Goal: Information Seeking & Learning: Learn about a topic

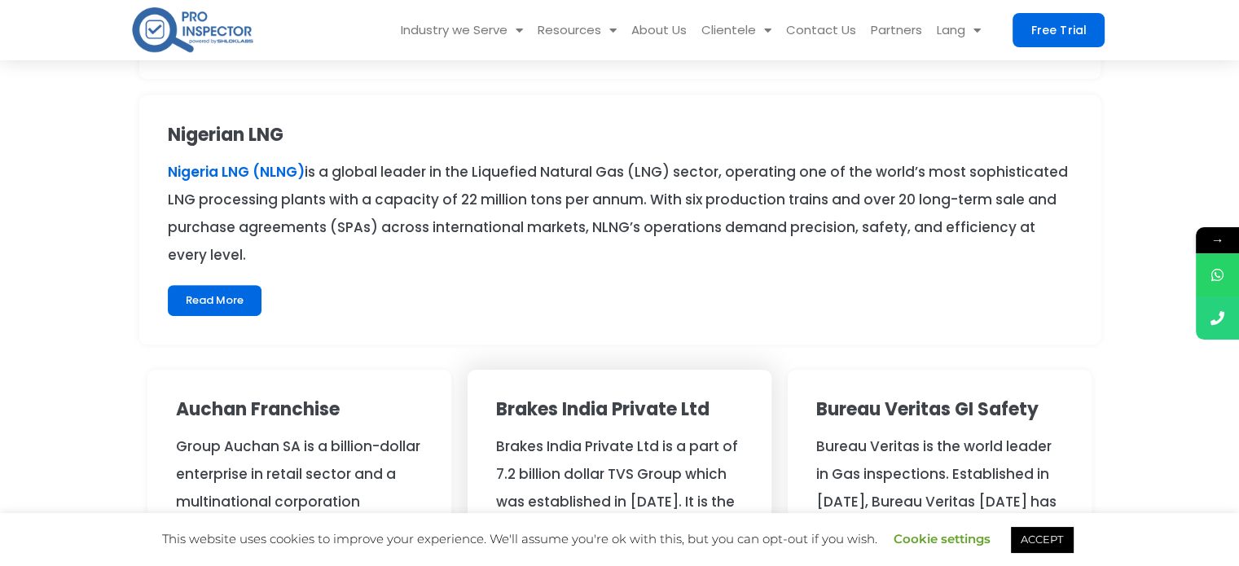
scroll to position [879, 0]
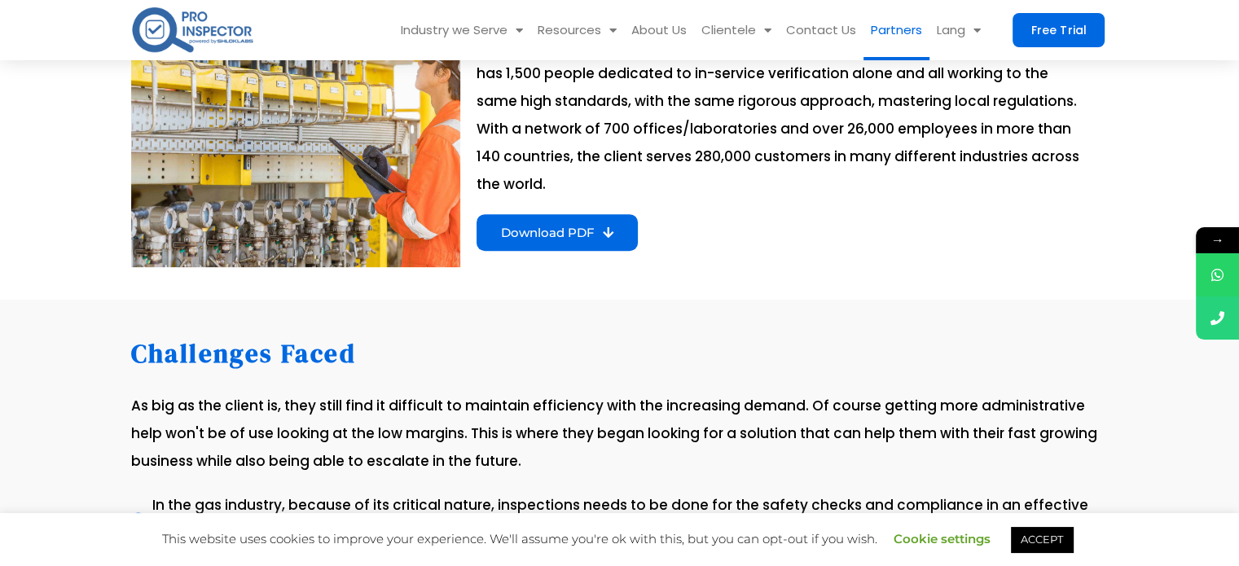
scroll to position [407, 0]
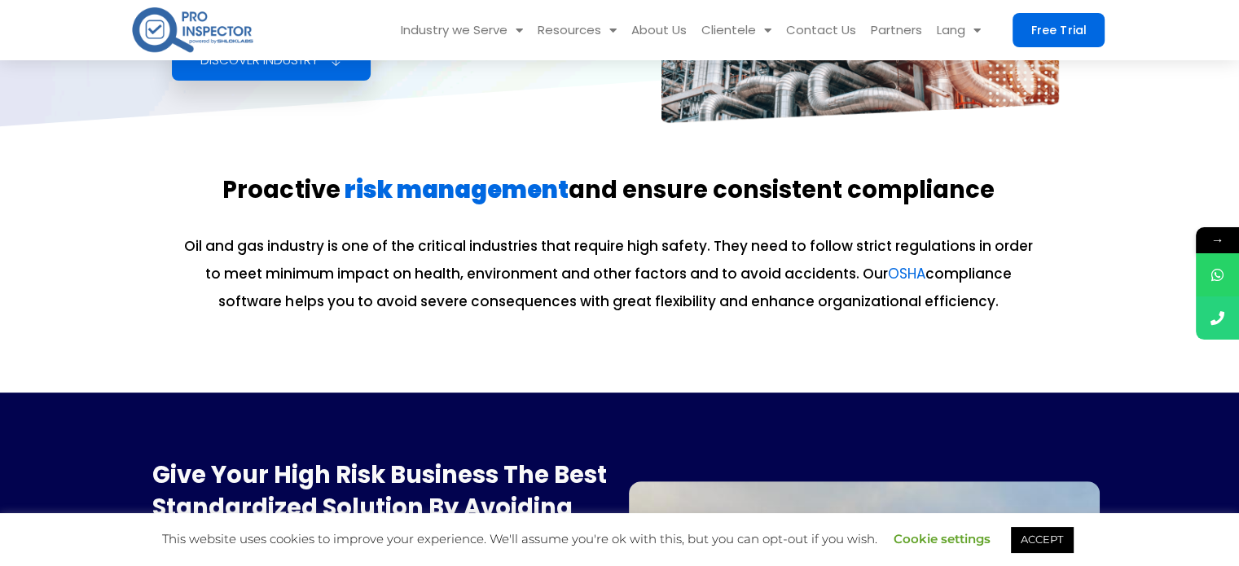
scroll to position [244, 0]
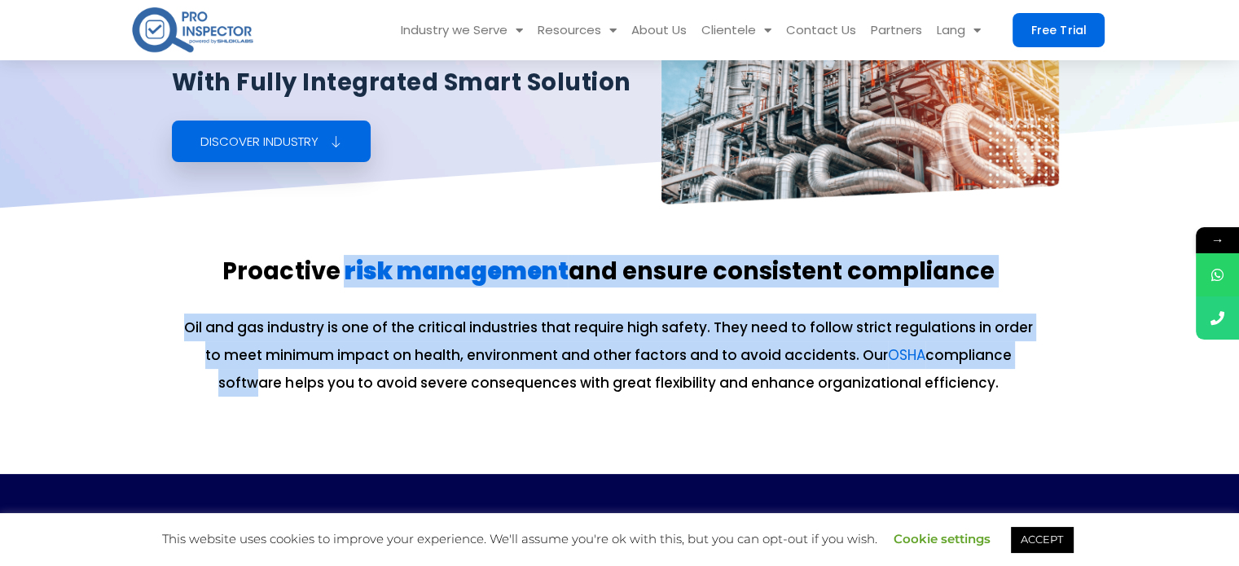
drag, startPoint x: 1000, startPoint y: 304, endPoint x: 350, endPoint y: 293, distance: 650.2
click at [350, 293] on div "Proactive risk management and ensure consistent compliance Oil and gas industry…" at bounding box center [608, 343] width 881 height 188
click at [376, 344] on p "Oil and gas industry is one of the critical industries that require high safety…" at bounding box center [608, 355] width 864 height 83
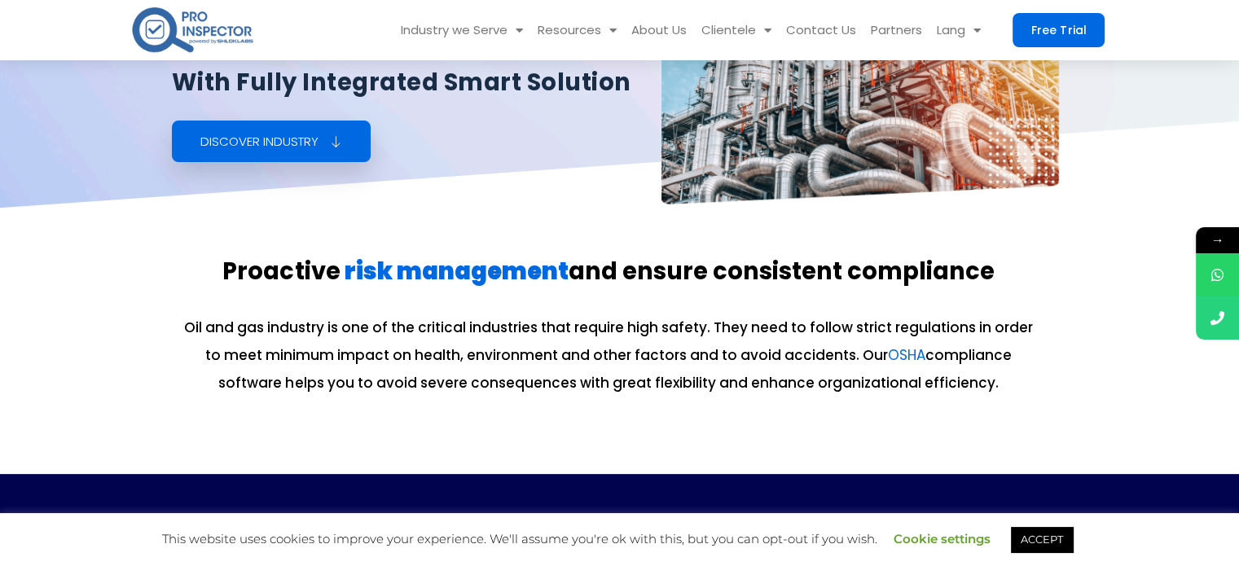
drag, startPoint x: 1026, startPoint y: 388, endPoint x: 192, endPoint y: 263, distance: 843.5
click at [192, 263] on div "Proactive risk management and ensure consistent compliance Oil and gas industry…" at bounding box center [608, 343] width 881 height 188
copy div "Proactive risk management and ensure consistent compliance Oil and gas industry…"
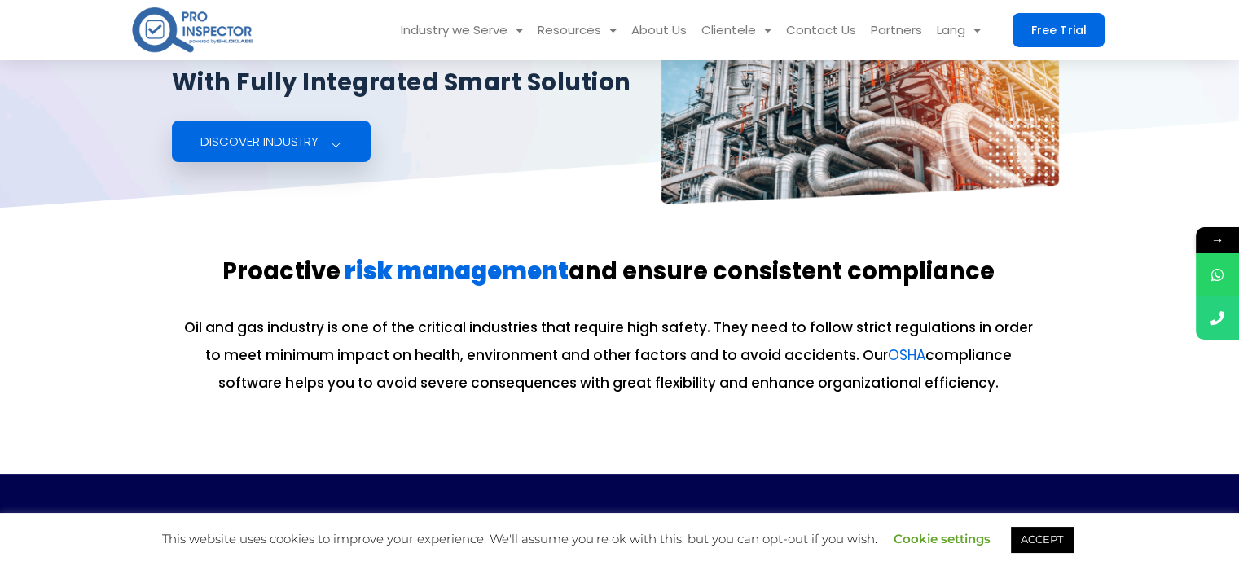
click at [775, 224] on section "Proactive risk management and ensure consistent compliance Oil and gas industry…" at bounding box center [619, 344] width 1239 height 262
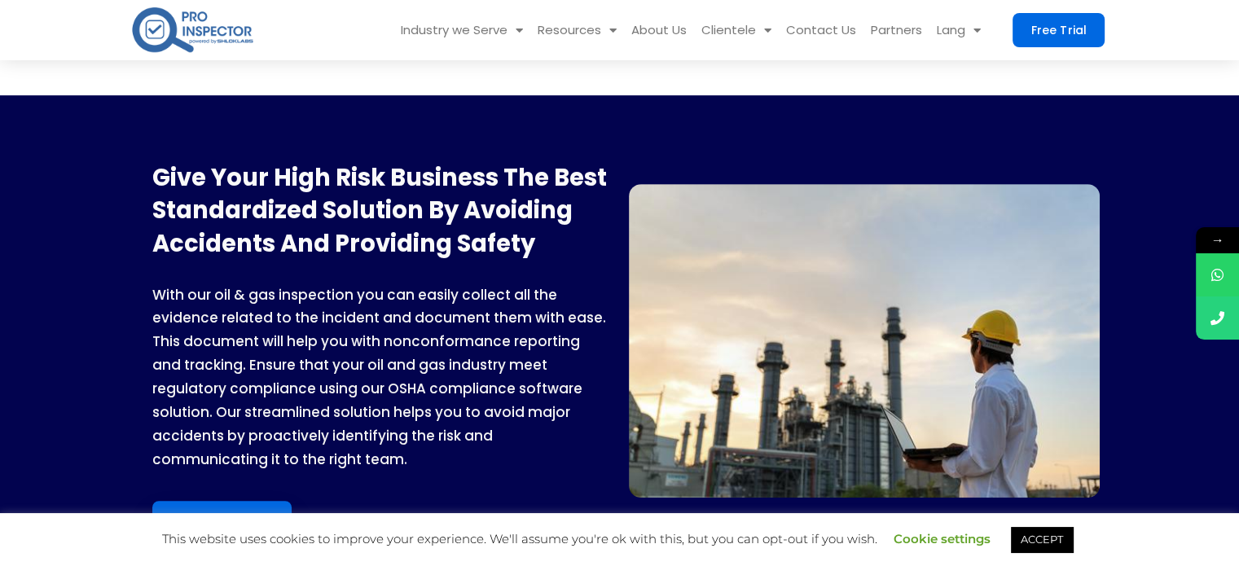
scroll to position [652, 0]
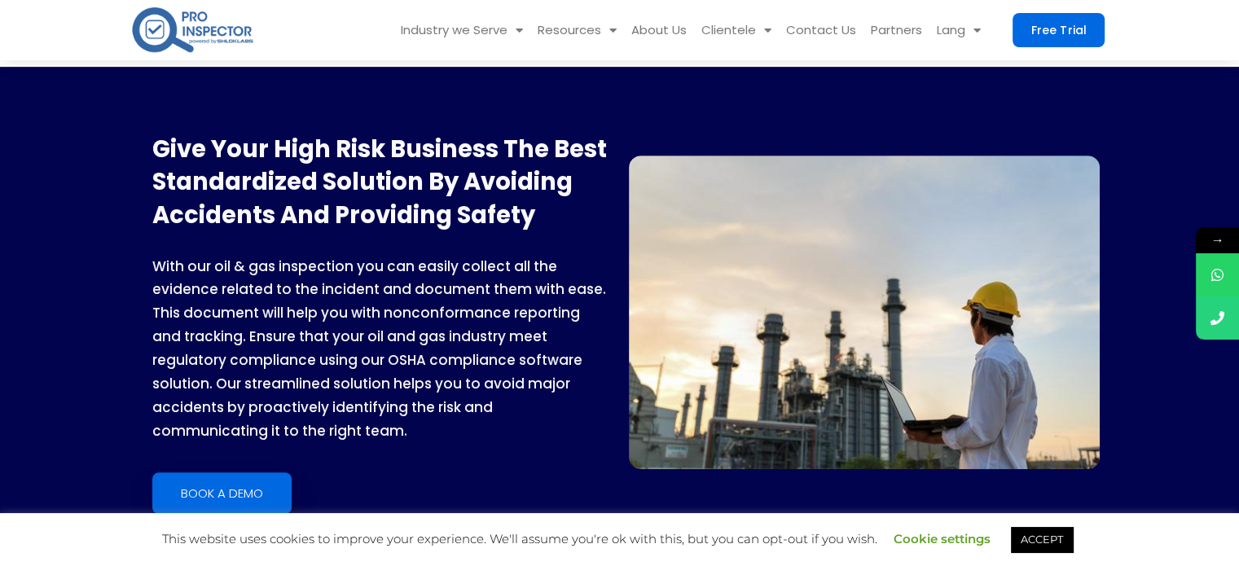
drag, startPoint x: 210, startPoint y: 433, endPoint x: 152, endPoint y: 145, distance: 293.3
click at [152, 145] on div "Give your high risk business the best standardized solution by avoiding acciden…" at bounding box center [375, 313] width 489 height 402
copy div "Give your high risk business the best standardized solution by avoiding acciden…"
click at [694, 200] on img at bounding box center [864, 313] width 471 height 314
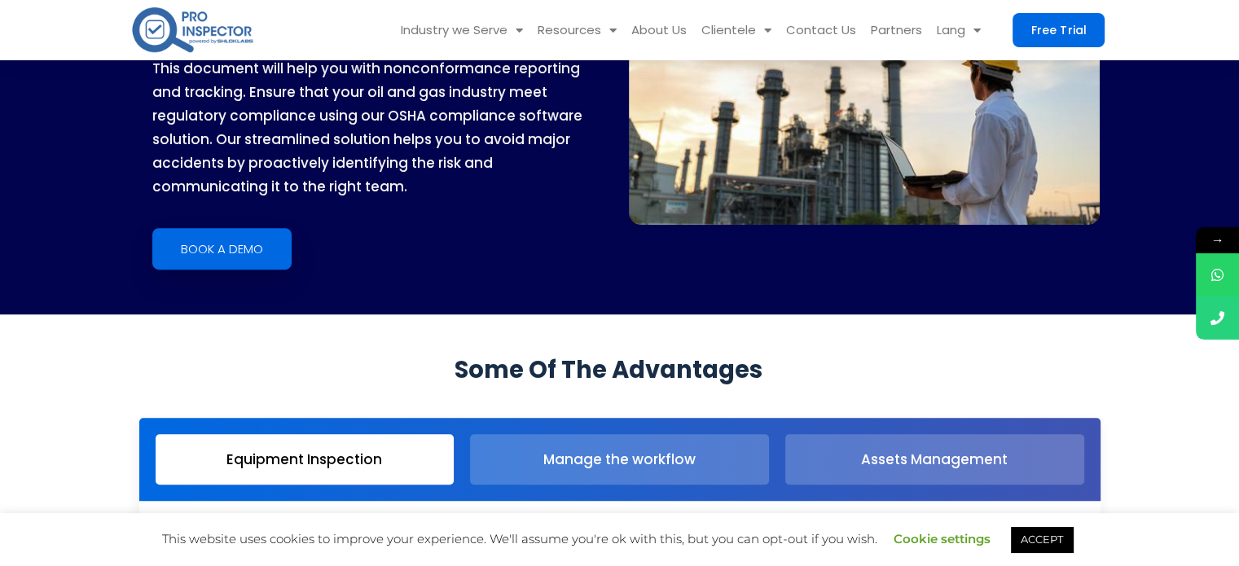
click at [626, 340] on section "Some of the Advantages Equipment Inspection Manage the workflow Assets Manageme…" at bounding box center [619, 475] width 1239 height 323
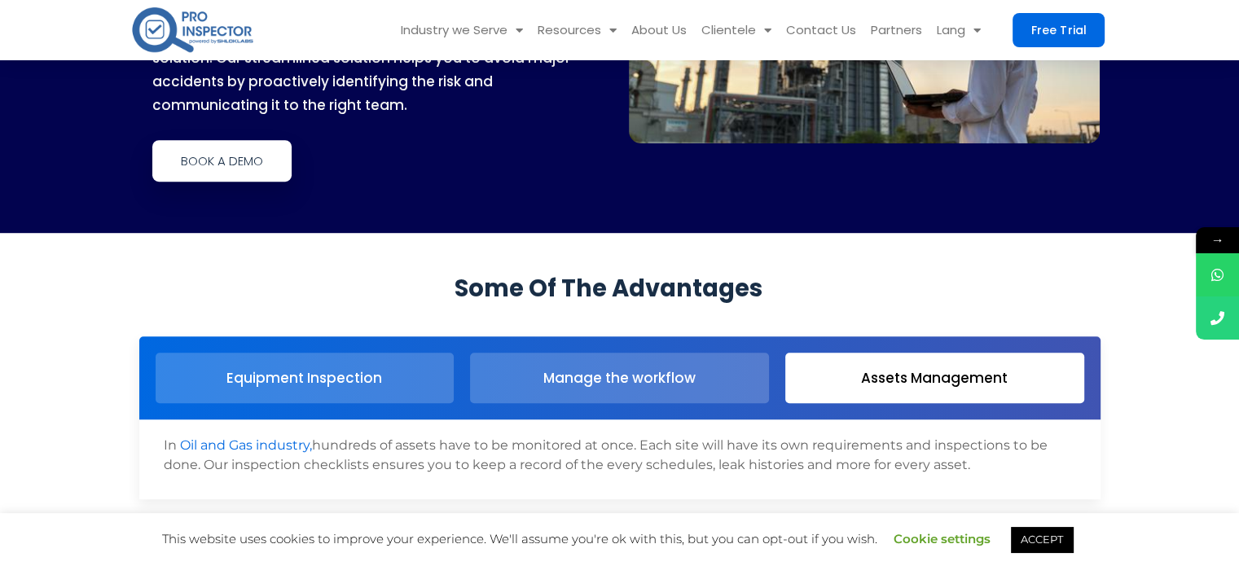
click at [261, 164] on span "Book a demo" at bounding box center [222, 161] width 82 height 12
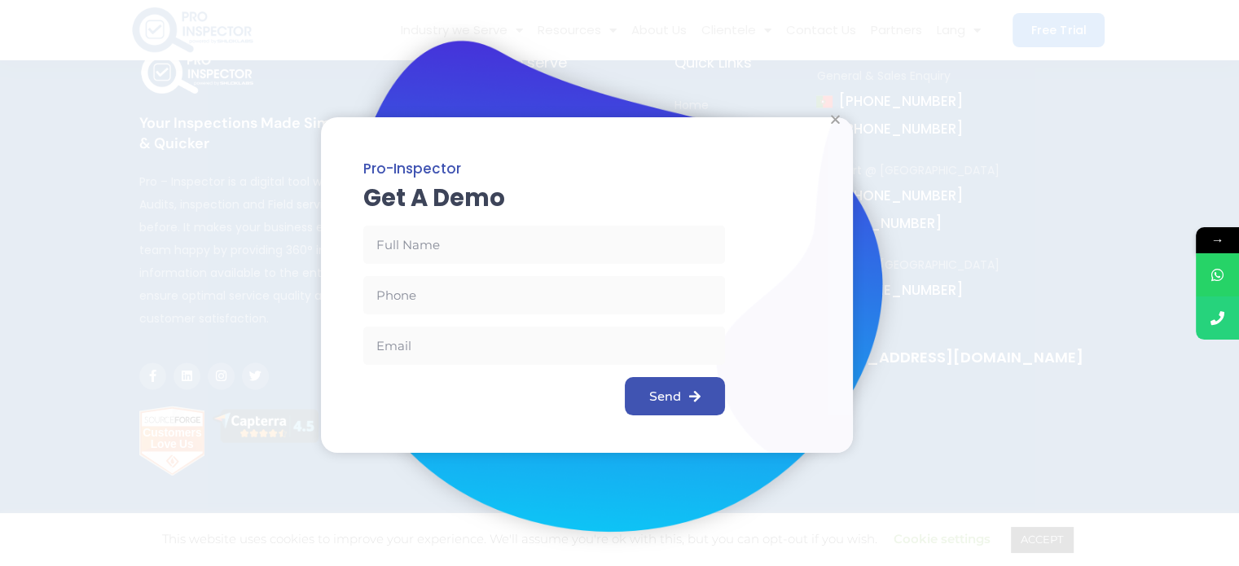
scroll to position [2638, 0]
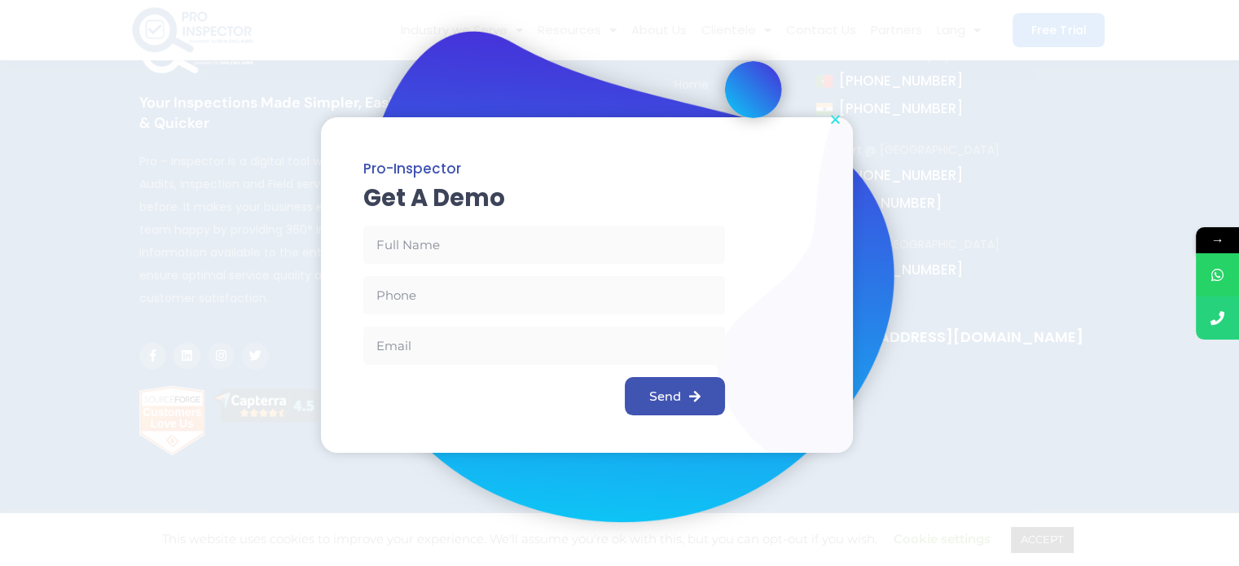
click at [834, 113] on icon "Close" at bounding box center [835, 119] width 12 height 12
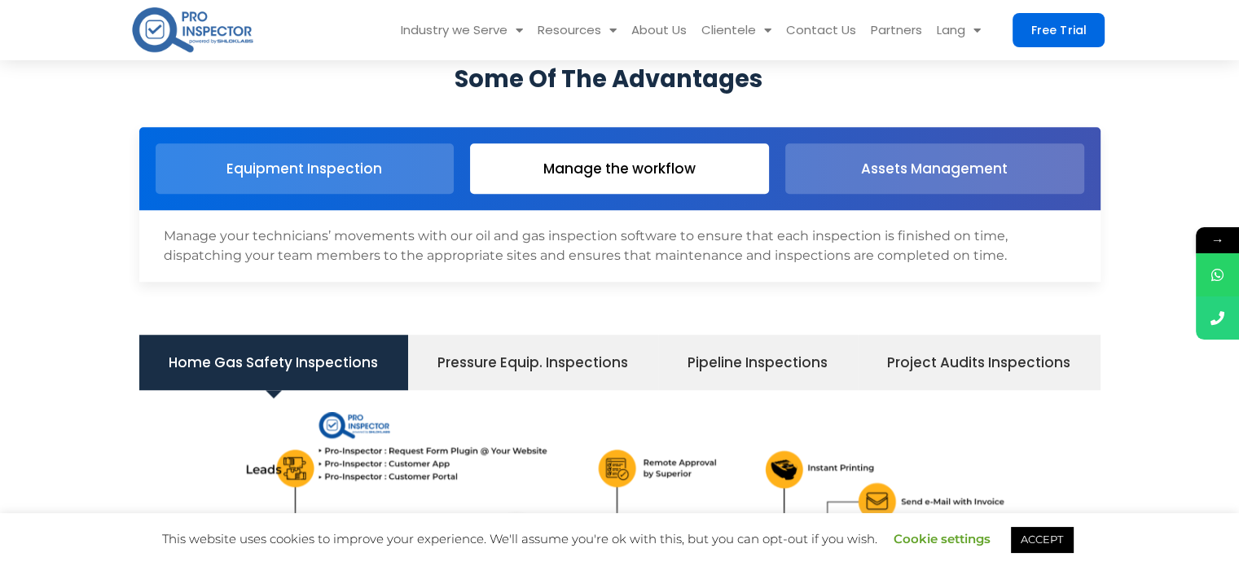
scroll to position [1106, 0]
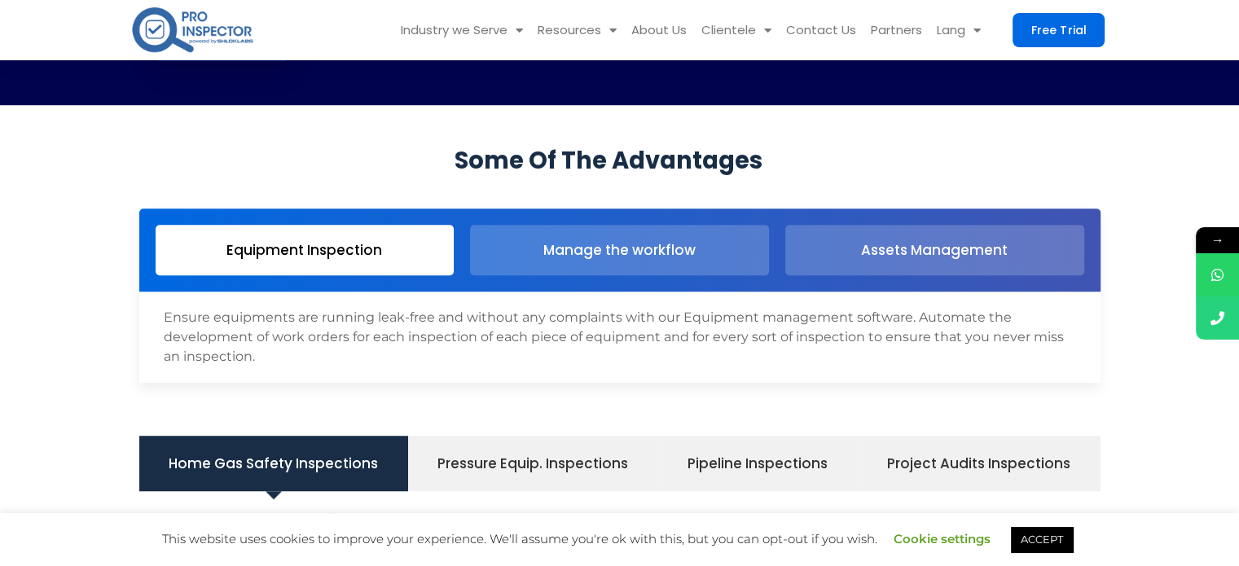
drag, startPoint x: 262, startPoint y: 356, endPoint x: 150, endPoint y: 312, distance: 120.0
click at [150, 312] on div "Ensure equipments are running leak-free and without any complaints with our Equ…" at bounding box center [619, 337] width 961 height 91
copy div "Ensure equipments are running leak-free and without any complaints with our Equ…"
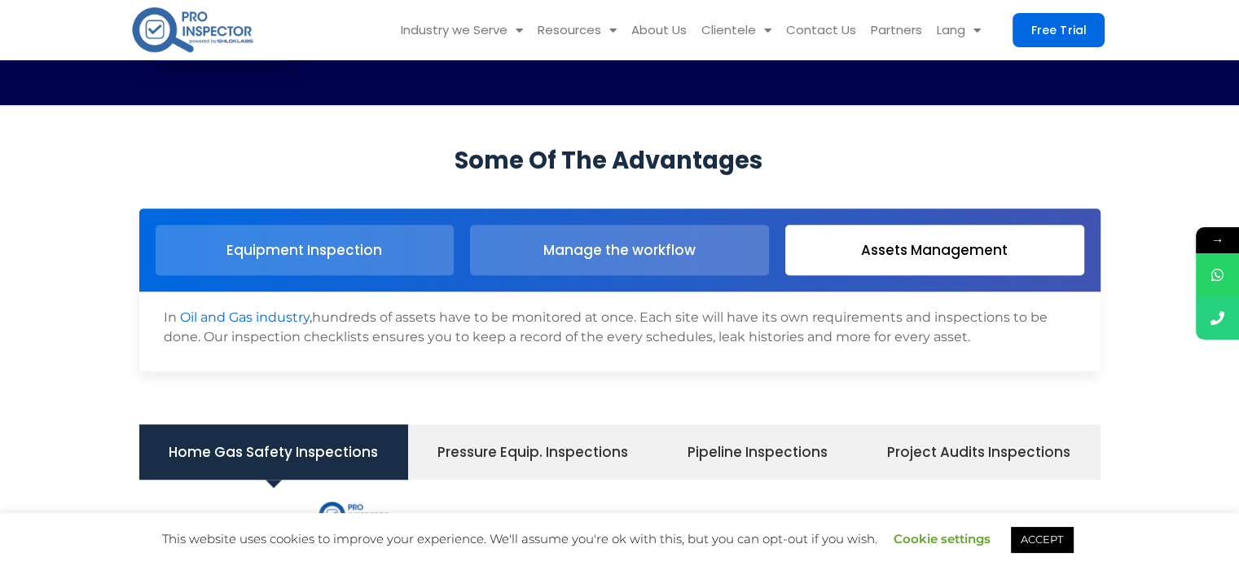
drag, startPoint x: 156, startPoint y: 316, endPoint x: 1220, endPoint y: 345, distance: 1064.4
click at [1220, 345] on section "Equipment Inspection Manage the workflow Assets Management In Oil and Gas indus…" at bounding box center [619, 289] width 1223 height 179
copy p "In Oil and Gas industry, hundreds of assets have to be monitored at once. Each …"
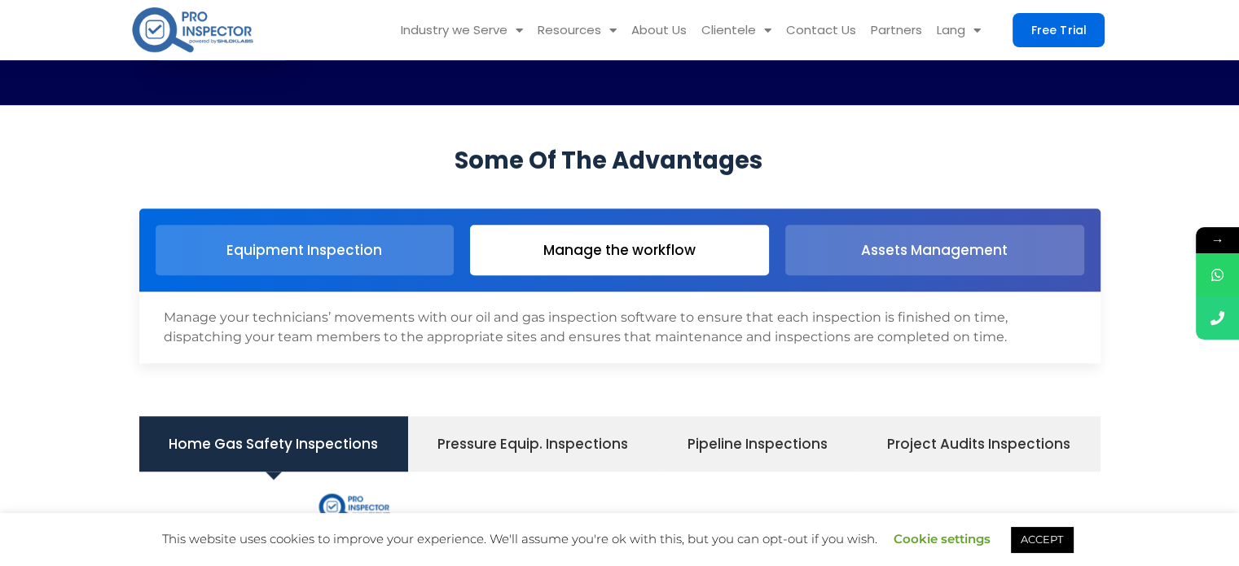
drag, startPoint x: 1025, startPoint y: 338, endPoint x: 25, endPoint y: 296, distance: 1000.5
click at [25, 296] on section "Equipment Inspection Manage the workflow Assets Management In Oil and Gas indus…" at bounding box center [619, 285] width 1223 height 171
copy div "Manage your technicians’ movements with our oil and gas inspection software to …"
click at [625, 358] on div "Manage your technicians’ movements with our oil and gas inspection software to …" at bounding box center [619, 328] width 961 height 72
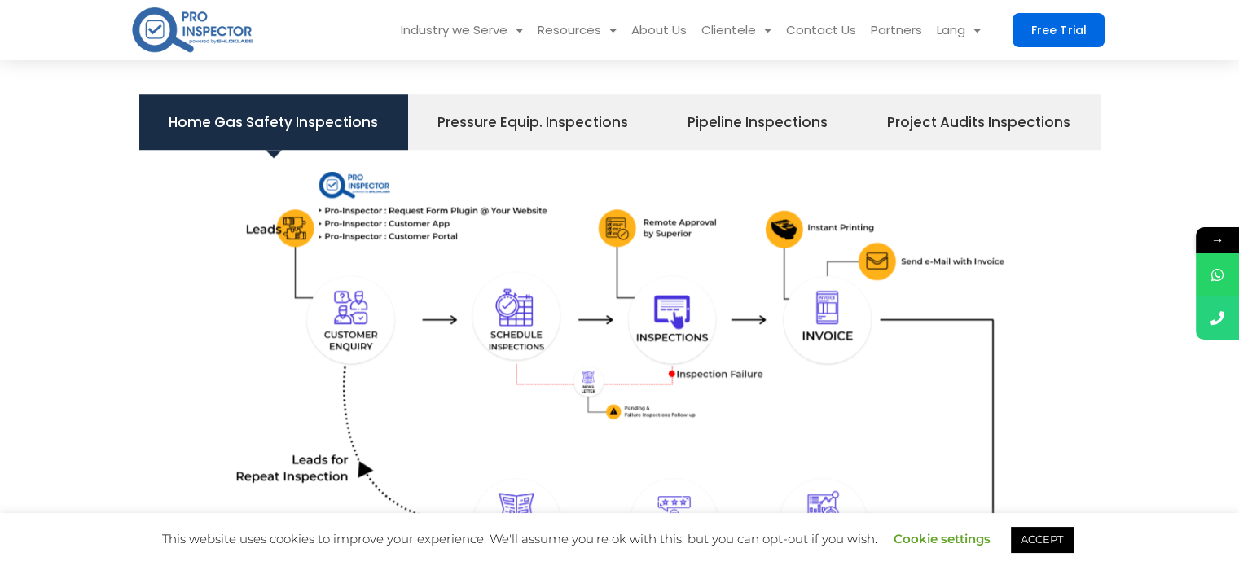
scroll to position [1326, 0]
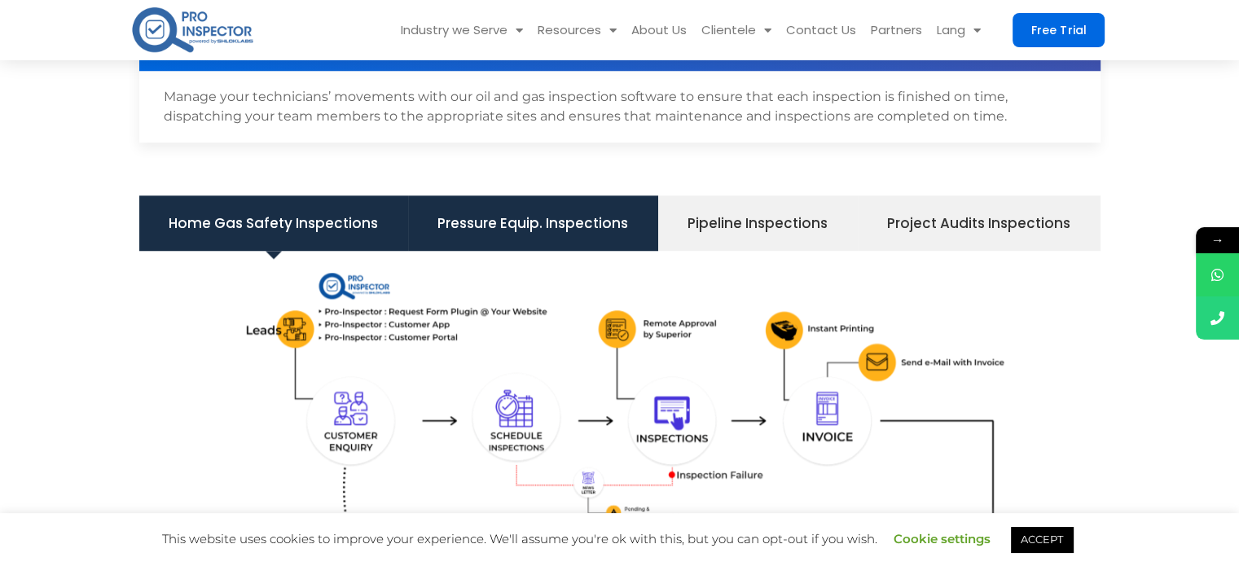
click at [494, 216] on span "Pressure Equip. Inspections" at bounding box center [532, 223] width 191 height 28
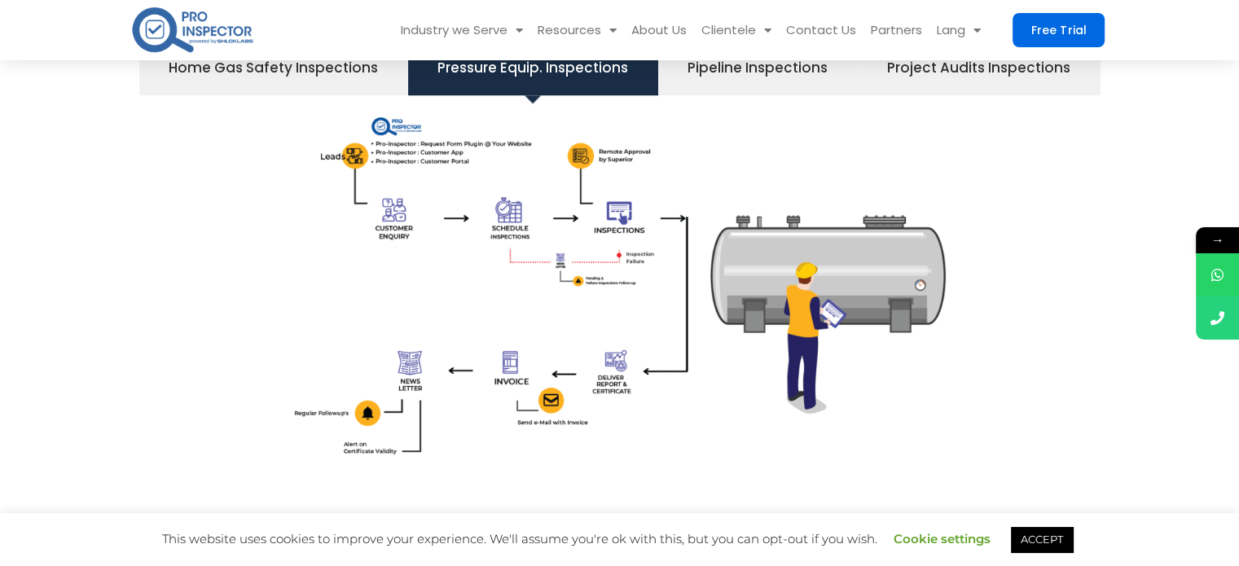
scroll to position [1408, 0]
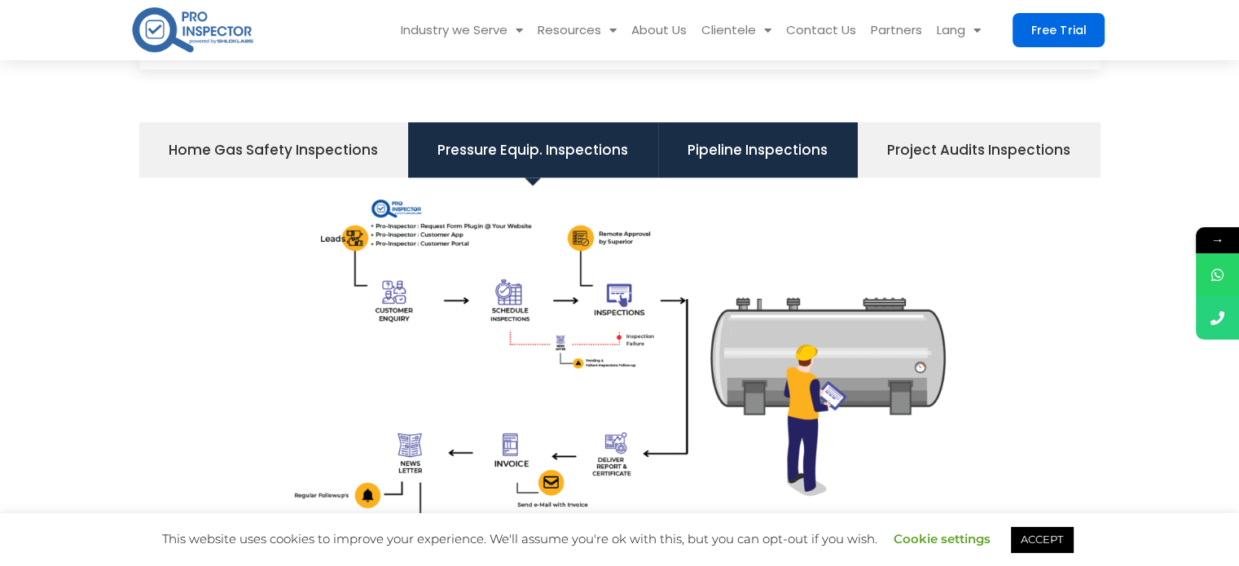
click at [759, 165] on li "Pipeline Inspections" at bounding box center [758, 149] width 200 height 55
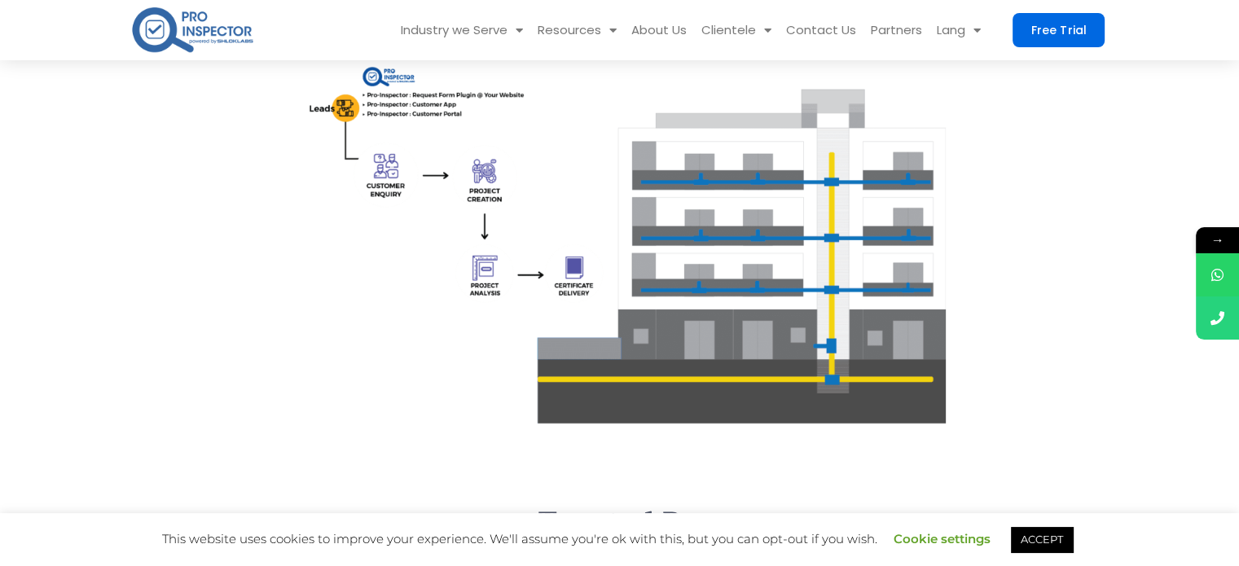
scroll to position [1433, 0]
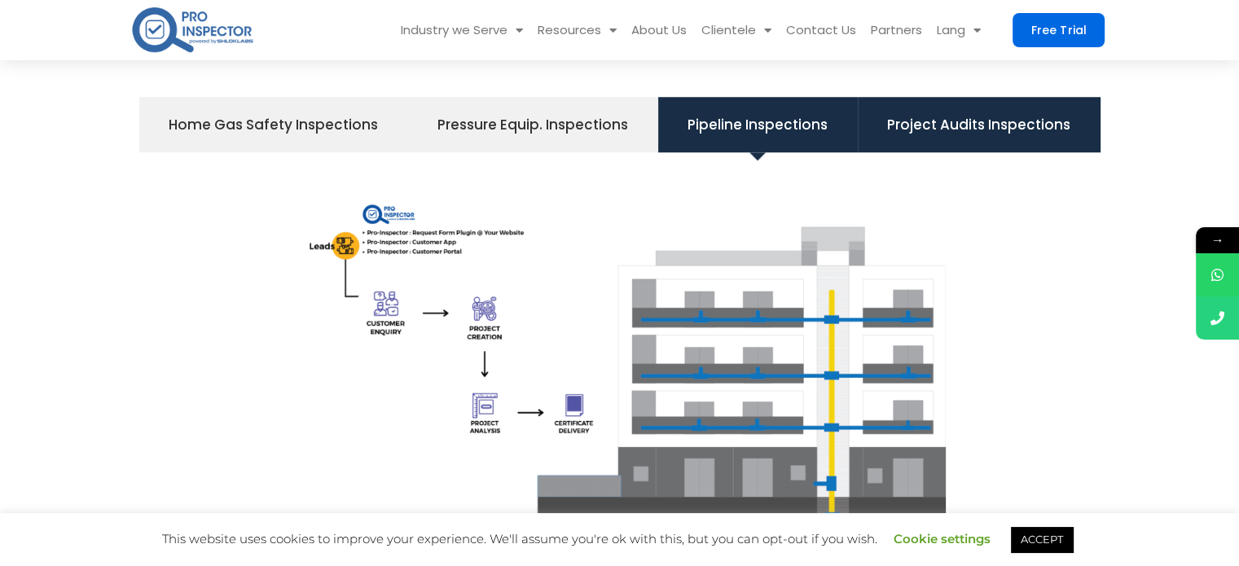
click at [933, 128] on span "Project Audits Inspections" at bounding box center [978, 125] width 183 height 28
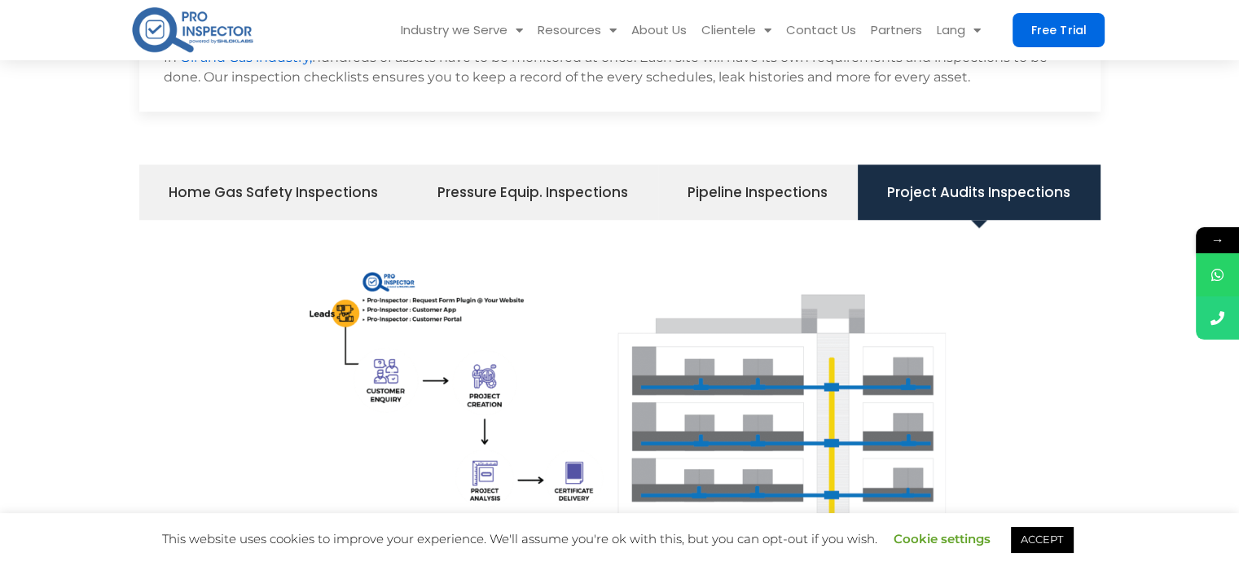
scroll to position [1365, 0]
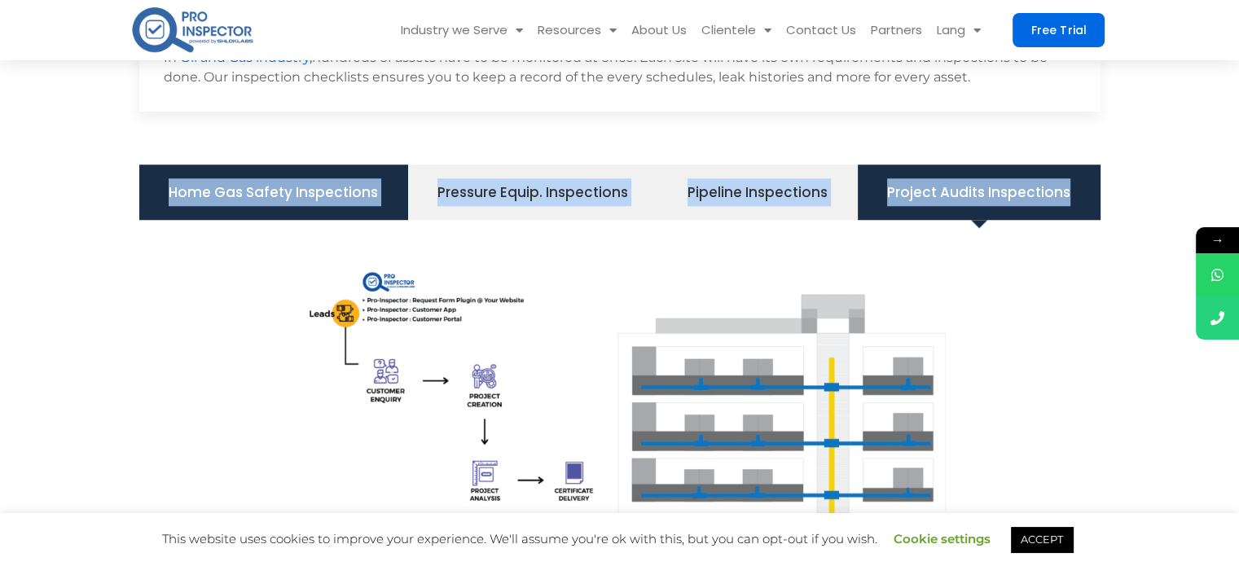
drag, startPoint x: 1115, startPoint y: 195, endPoint x: 160, endPoint y: 207, distance: 955.7
click at [160, 207] on section "Home Gas Safety Inspections​ Pressure Equip. Inspections Pipeline Inspections P…" at bounding box center [619, 421] width 1239 height 530
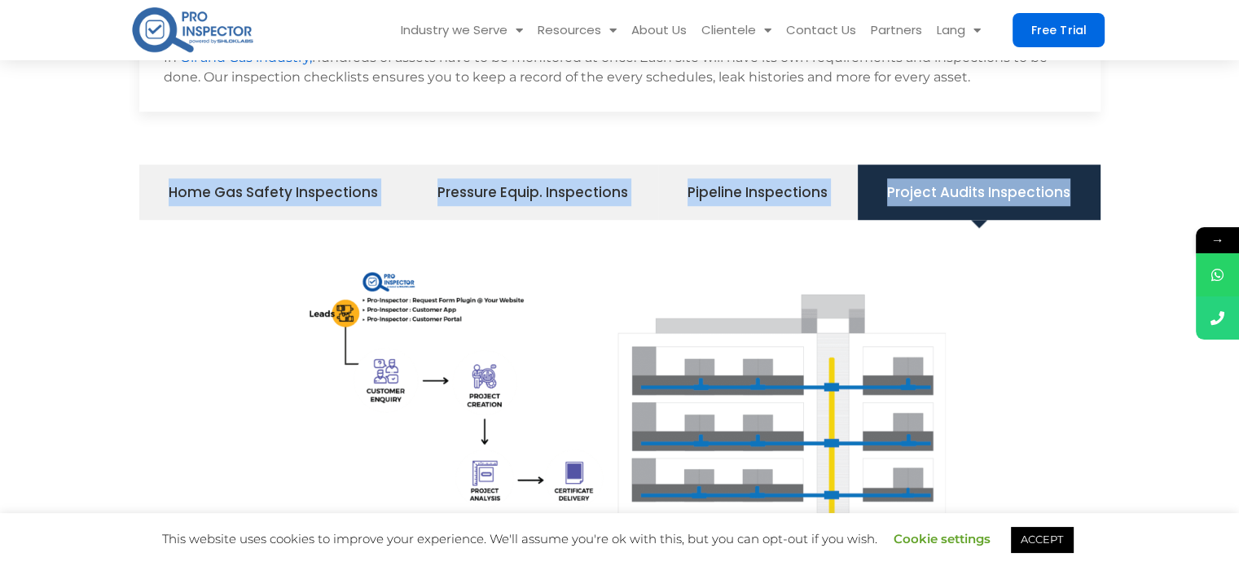
copy ul "Home Gas Safety Inspections​ Pressure Equip. Inspections Pipeline Inspections P…"
click at [1176, 198] on section "Home Gas Safety Inspections​ Pressure Equip. Inspections Pipeline Inspections P…" at bounding box center [619, 421] width 1239 height 530
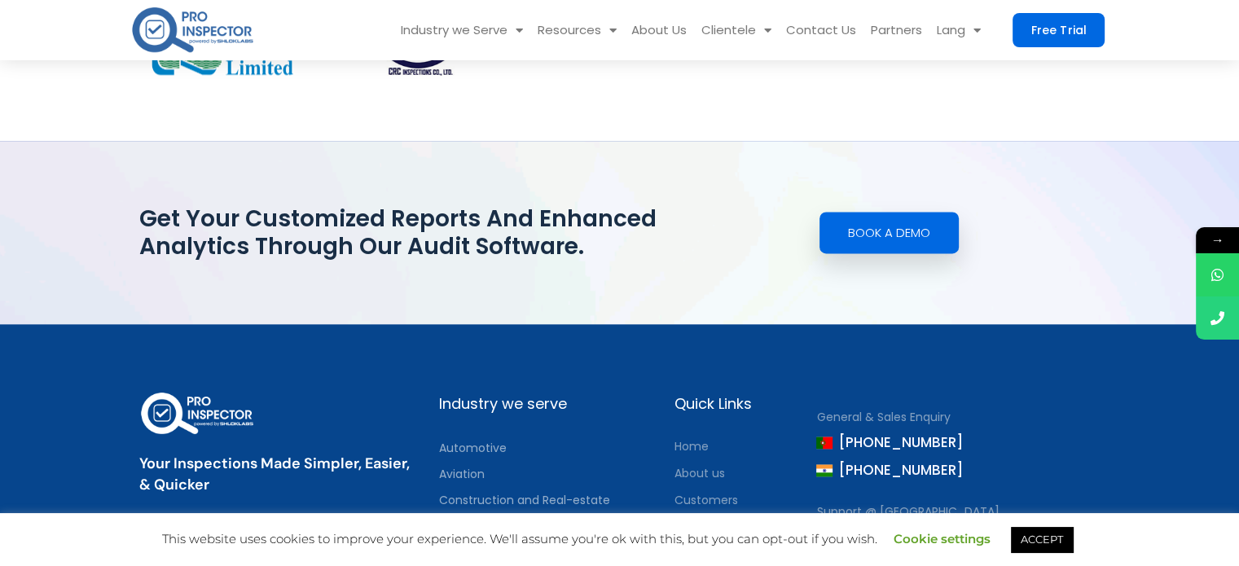
scroll to position [2506, 0]
